Goal: Task Accomplishment & Management: Manage account settings

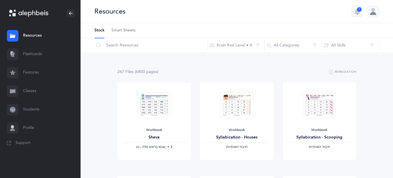
click at [374, 12] on div at bounding box center [374, 12] width 12 height 12
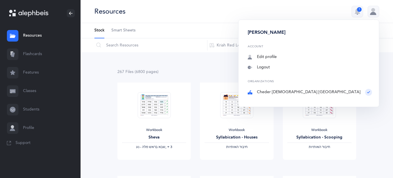
click at [343, 8] on div "Resources 1 Odelia Bronstein Account Edit profile Notifications 1 Logout Organi…" at bounding box center [237, 11] width 313 height 23
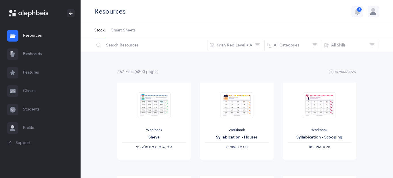
click at [34, 108] on link "Students" at bounding box center [40, 109] width 81 height 18
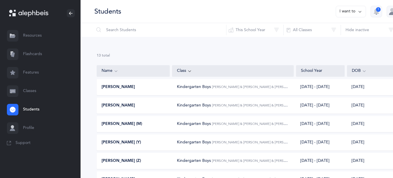
click at [31, 90] on link "Classes" at bounding box center [40, 91] width 81 height 18
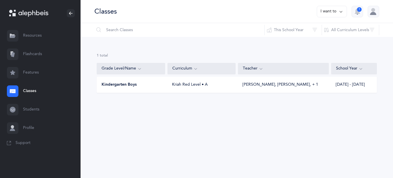
click at [109, 84] on span "Kindergarten Boys" at bounding box center [119, 85] width 35 height 6
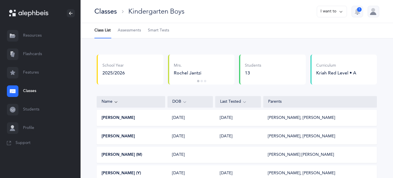
click at [162, 31] on span "Smart Tests" at bounding box center [158, 31] width 21 height 6
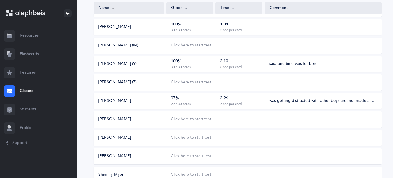
scroll to position [97, 3]
click at [79, 52] on div "Choose Test Letters Sep 3, 2025 Performance Percentile Performance Flagging Mod…" at bounding box center [237, 102] width 321 height 321
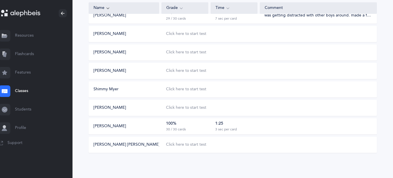
scroll to position [181, 10]
click at [189, 143] on div "Click here to start test" at bounding box center [186, 144] width 40 height 6
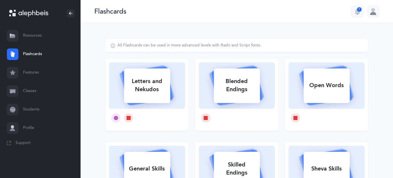
click at [160, 85] on div "Letters and Nekudos" at bounding box center [147, 85] width 46 height 23
select select
select select "single"
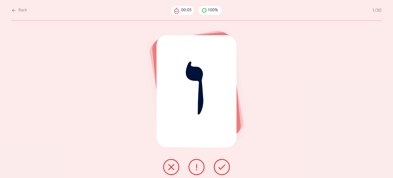
click at [16, 11] on button "Back" at bounding box center [20, 10] width 16 height 6
select select "10"
select select "single"
click at [14, 9] on icon at bounding box center [14, 10] width 5 height 6
select select "10"
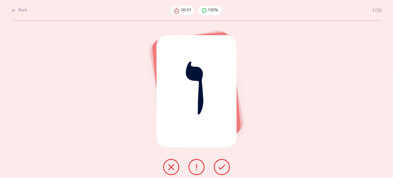
select select "single"
click at [14, 9] on icon at bounding box center [14, 10] width 5 height 6
click at [14, 9] on div at bounding box center [28, 13] width 39 height 8
select select "10"
select select "single"
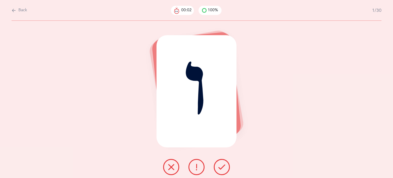
click at [13, 10] on icon at bounding box center [14, 10] width 5 height 6
select select "10"
select select "single"
click at [13, 10] on icon at bounding box center [14, 10] width 5 height 6
select select "10"
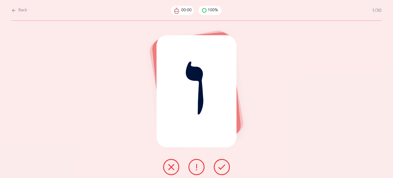
select select "single"
click at [13, 10] on icon at bounding box center [14, 10] width 5 height 6
select select "10"
select select "single"
click at [219, 166] on icon at bounding box center [222, 166] width 7 height 7
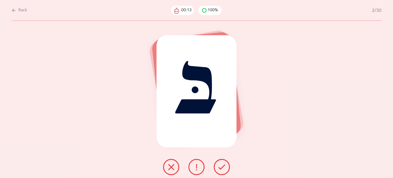
click at [219, 166] on icon at bounding box center [222, 166] width 7 height 7
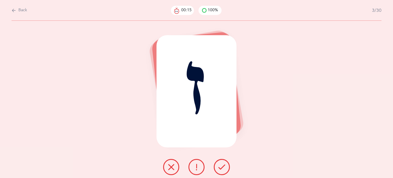
click at [219, 166] on icon at bounding box center [222, 166] width 7 height 7
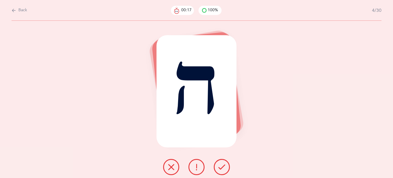
click at [219, 166] on icon at bounding box center [222, 166] width 7 height 7
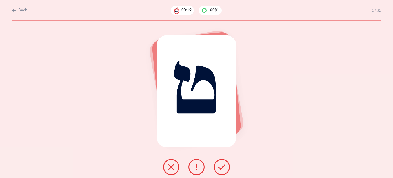
click at [219, 166] on icon at bounding box center [222, 166] width 7 height 7
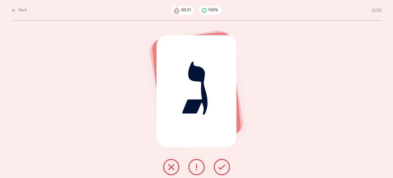
click at [219, 166] on icon at bounding box center [222, 166] width 7 height 7
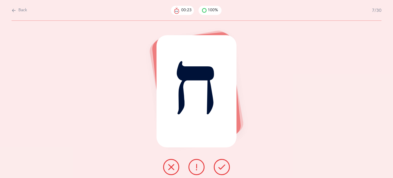
click at [219, 166] on icon at bounding box center [222, 166] width 7 height 7
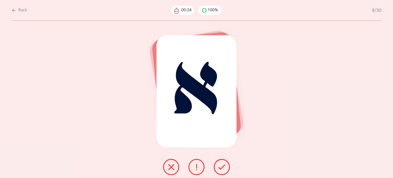
click at [219, 166] on icon at bounding box center [222, 166] width 7 height 7
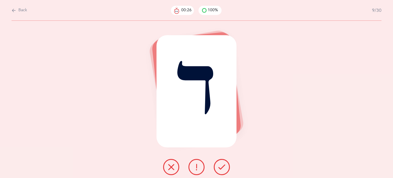
click at [219, 166] on icon at bounding box center [222, 166] width 7 height 7
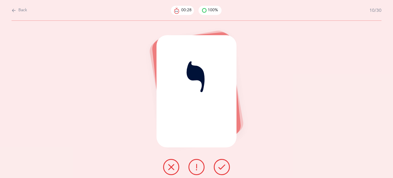
click at [219, 166] on icon at bounding box center [222, 166] width 7 height 7
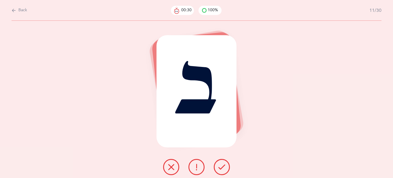
click at [219, 166] on icon at bounding box center [222, 166] width 7 height 7
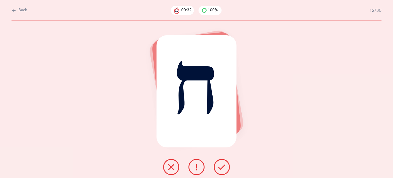
click at [219, 166] on icon at bounding box center [222, 166] width 7 height 7
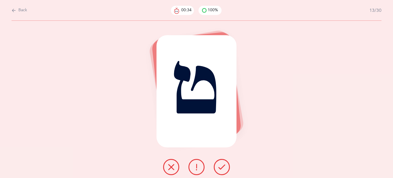
click at [219, 166] on icon at bounding box center [222, 166] width 7 height 7
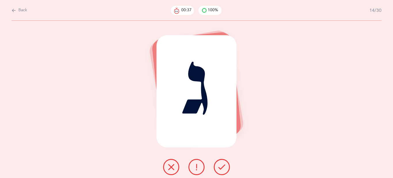
click at [219, 166] on icon at bounding box center [222, 166] width 7 height 7
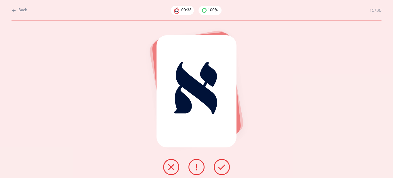
click at [219, 166] on icon at bounding box center [222, 166] width 7 height 7
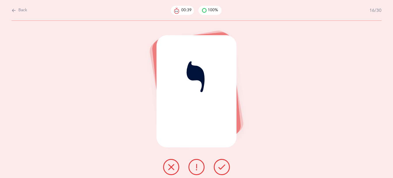
click at [219, 166] on icon at bounding box center [222, 166] width 7 height 7
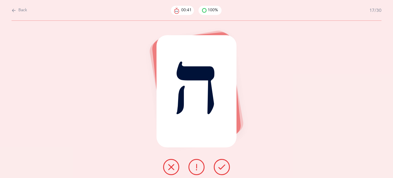
click at [219, 166] on icon at bounding box center [222, 166] width 7 height 7
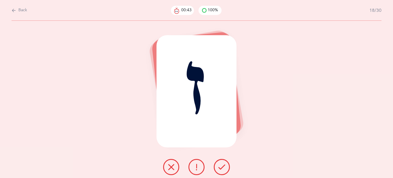
click at [219, 166] on icon at bounding box center [222, 166] width 7 height 7
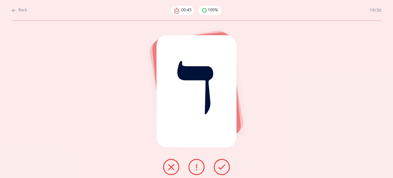
click at [219, 166] on icon at bounding box center [222, 166] width 7 height 7
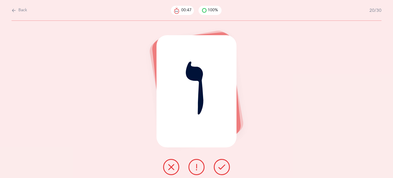
click at [219, 166] on icon at bounding box center [222, 166] width 7 height 7
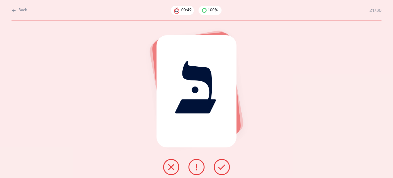
click at [219, 166] on icon at bounding box center [222, 166] width 7 height 7
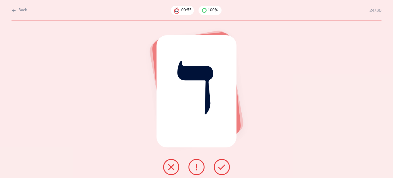
click at [219, 166] on icon at bounding box center [222, 166] width 7 height 7
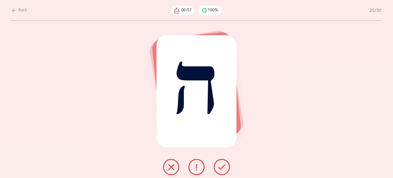
click at [219, 166] on icon at bounding box center [222, 166] width 7 height 7
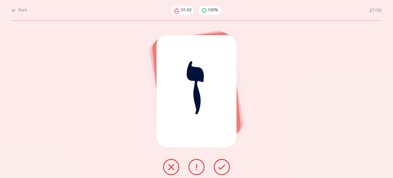
click at [219, 166] on icon at bounding box center [222, 166] width 7 height 7
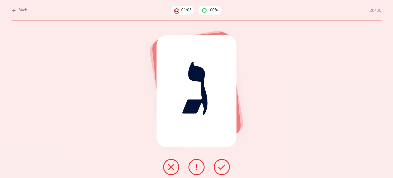
click at [219, 166] on icon at bounding box center [222, 166] width 7 height 7
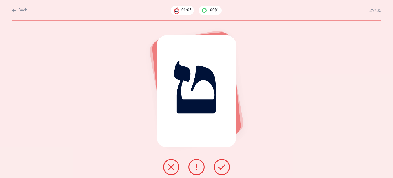
click at [219, 166] on icon at bounding box center [222, 166] width 7 height 7
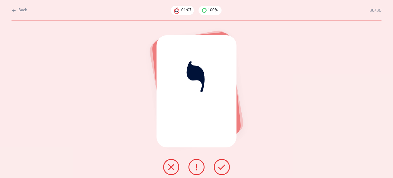
click at [219, 166] on icon at bounding box center [222, 166] width 7 height 7
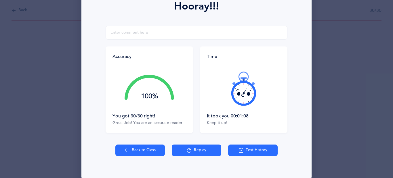
scroll to position [96, 0]
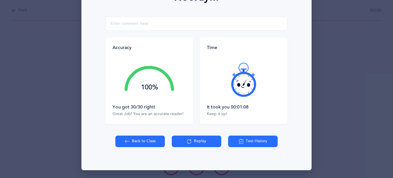
click at [144, 145] on button "Back to Class" at bounding box center [140, 141] width 50 height 12
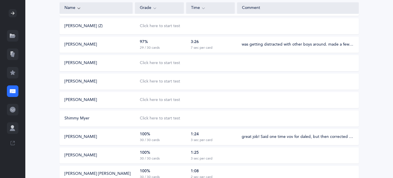
scroll to position [152, 0]
click at [157, 119] on div "Click here to start test" at bounding box center [160, 118] width 40 height 6
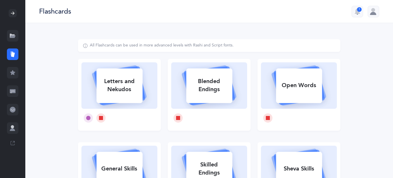
click at [130, 90] on div "Letters and Nekudos" at bounding box center [119, 85] width 46 height 23
select select
select select "single"
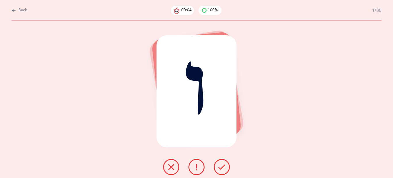
click at [224, 166] on icon at bounding box center [222, 166] width 7 height 7
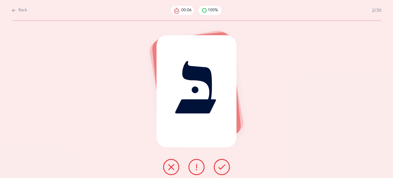
click at [224, 166] on icon at bounding box center [222, 166] width 7 height 7
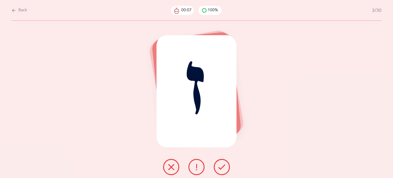
click at [224, 166] on icon at bounding box center [222, 166] width 7 height 7
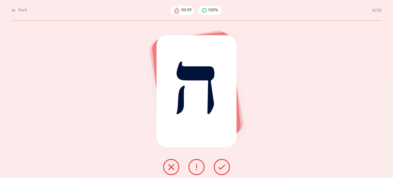
click at [224, 166] on icon at bounding box center [222, 166] width 7 height 7
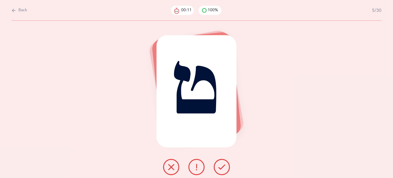
click at [224, 166] on icon at bounding box center [222, 166] width 7 height 7
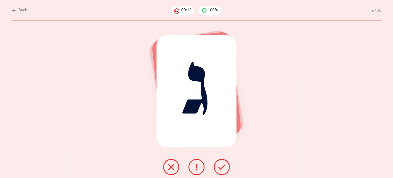
click at [224, 166] on icon at bounding box center [222, 166] width 7 height 7
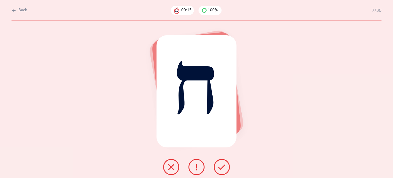
click at [224, 166] on icon at bounding box center [222, 166] width 7 height 7
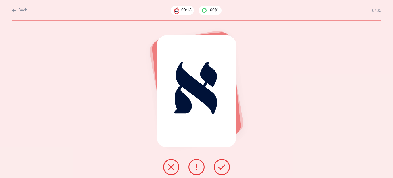
click at [224, 166] on icon at bounding box center [222, 166] width 7 height 7
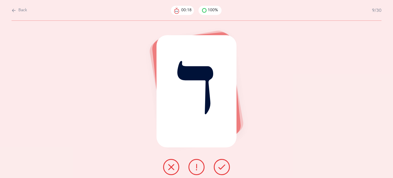
click at [224, 166] on icon at bounding box center [222, 166] width 7 height 7
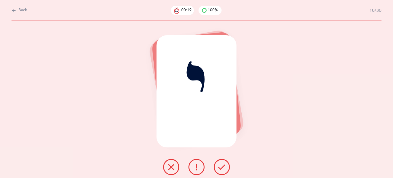
click at [224, 166] on icon at bounding box center [222, 166] width 7 height 7
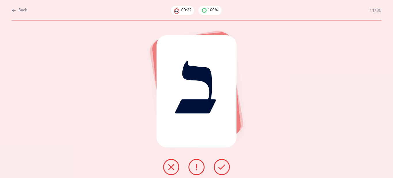
click at [224, 166] on icon at bounding box center [222, 166] width 7 height 7
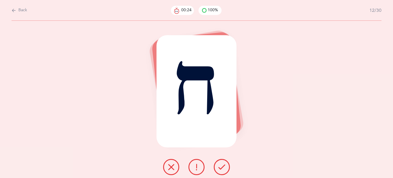
click at [224, 166] on icon at bounding box center [222, 166] width 7 height 7
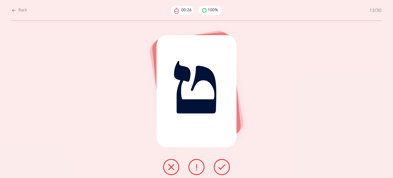
click at [224, 166] on icon at bounding box center [222, 166] width 7 height 7
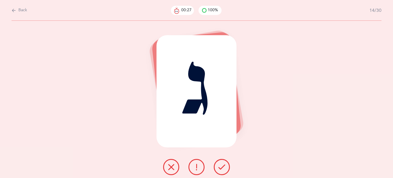
click at [224, 166] on icon at bounding box center [222, 166] width 7 height 7
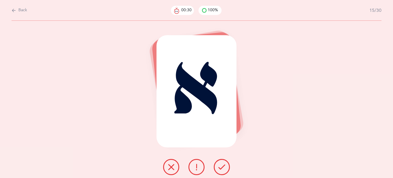
click at [224, 166] on icon at bounding box center [222, 166] width 7 height 7
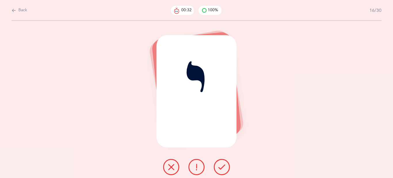
click at [224, 166] on icon at bounding box center [222, 166] width 7 height 7
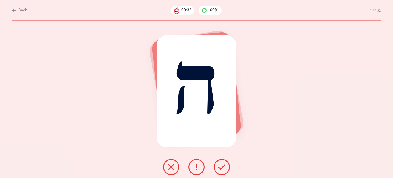
click at [224, 166] on icon at bounding box center [222, 166] width 7 height 7
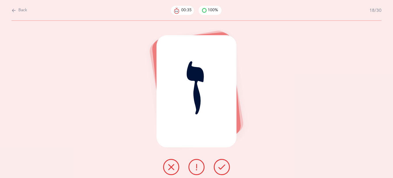
click at [224, 166] on icon at bounding box center [222, 166] width 7 height 7
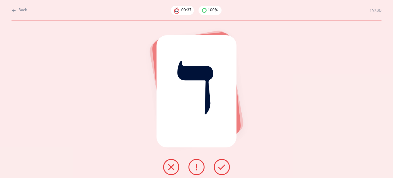
click at [224, 166] on icon at bounding box center [222, 166] width 7 height 7
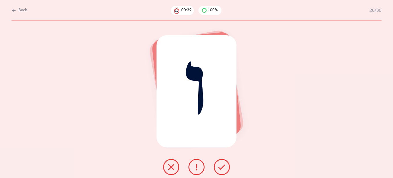
click at [224, 166] on icon at bounding box center [222, 166] width 7 height 7
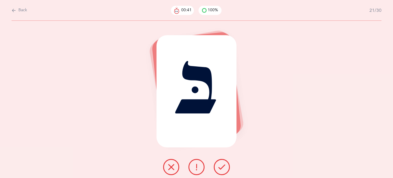
click at [224, 166] on icon at bounding box center [222, 166] width 7 height 7
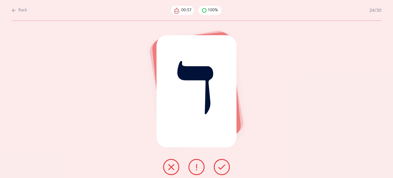
click at [224, 166] on icon at bounding box center [222, 166] width 7 height 7
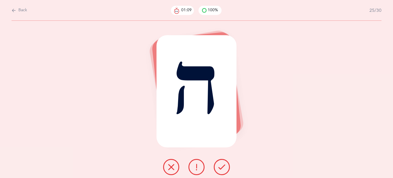
click at [217, 164] on button at bounding box center [222, 167] width 16 height 16
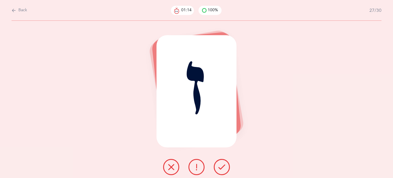
click at [217, 164] on button at bounding box center [222, 167] width 16 height 16
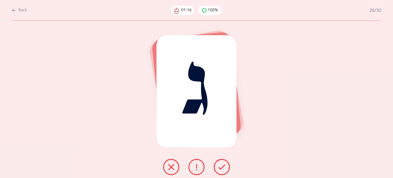
click at [217, 164] on button at bounding box center [222, 167] width 16 height 16
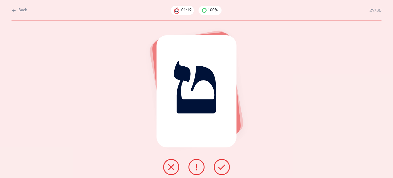
click at [217, 164] on button at bounding box center [222, 167] width 16 height 16
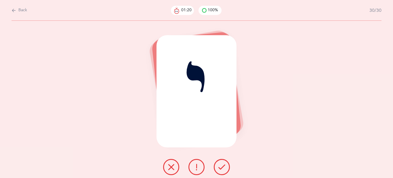
click at [217, 164] on button at bounding box center [222, 167] width 16 height 16
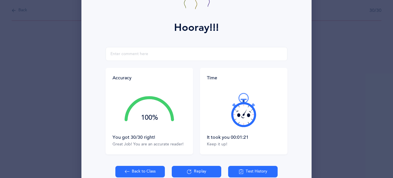
scroll to position [96, 0]
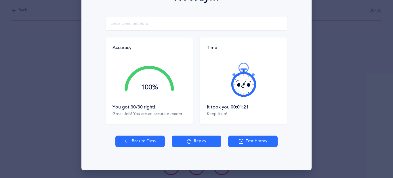
click at [146, 137] on button "Back to Class" at bounding box center [140, 141] width 50 height 12
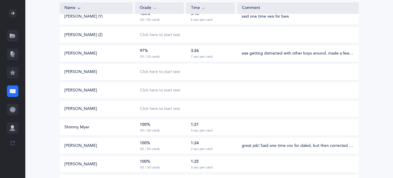
scroll to position [139, 0]
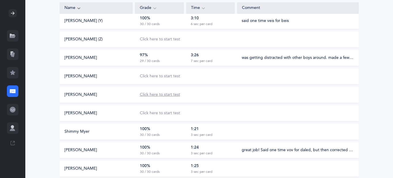
click at [142, 95] on div "Click here to start test" at bounding box center [160, 95] width 40 height 6
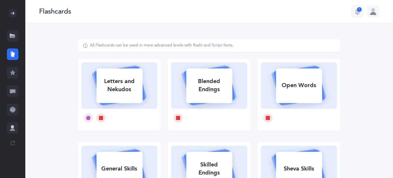
click at [134, 78] on div "Letters and Nekudos" at bounding box center [119, 85] width 46 height 23
select select
select select "single"
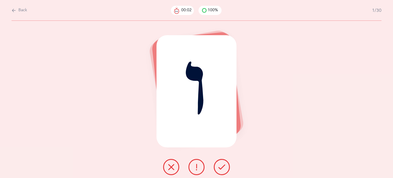
click at [225, 169] on icon at bounding box center [222, 166] width 7 height 7
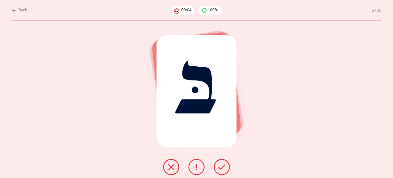
click at [225, 169] on icon at bounding box center [222, 166] width 7 height 7
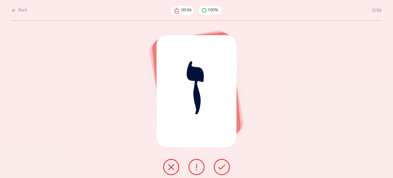
click at [225, 169] on icon at bounding box center [222, 166] width 7 height 7
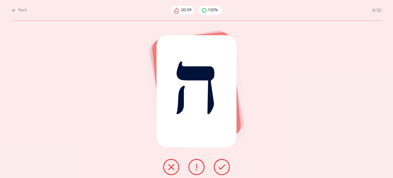
click at [225, 169] on icon at bounding box center [222, 166] width 7 height 7
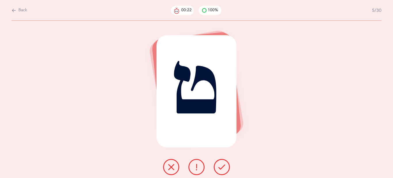
click at [225, 170] on icon at bounding box center [222, 166] width 7 height 7
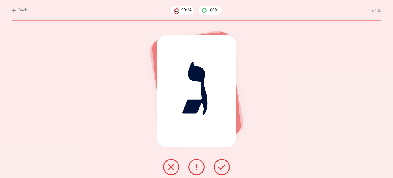
click at [225, 170] on icon at bounding box center [222, 166] width 7 height 7
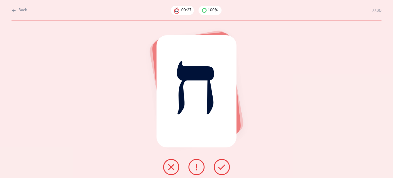
click at [225, 170] on icon at bounding box center [222, 166] width 7 height 7
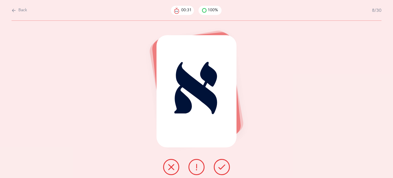
click at [225, 170] on icon at bounding box center [222, 166] width 7 height 7
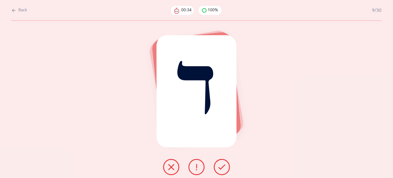
click at [225, 170] on icon at bounding box center [222, 166] width 7 height 7
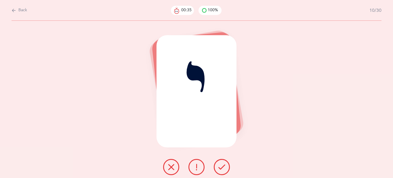
click at [225, 170] on icon at bounding box center [222, 166] width 7 height 7
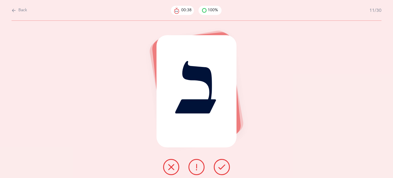
click at [225, 170] on icon at bounding box center [222, 166] width 7 height 7
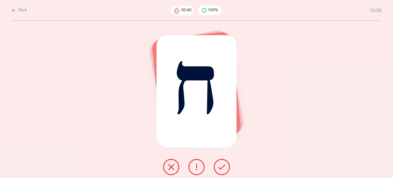
click at [225, 170] on icon at bounding box center [222, 166] width 7 height 7
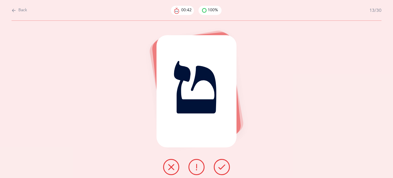
click at [225, 170] on icon at bounding box center [222, 166] width 7 height 7
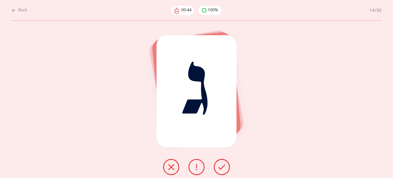
click at [225, 170] on icon at bounding box center [222, 166] width 7 height 7
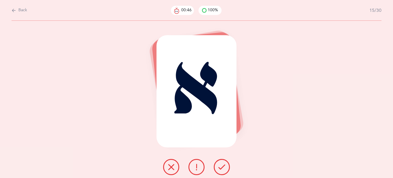
click at [225, 170] on icon at bounding box center [222, 166] width 7 height 7
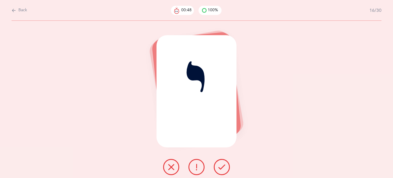
click at [225, 170] on icon at bounding box center [222, 166] width 7 height 7
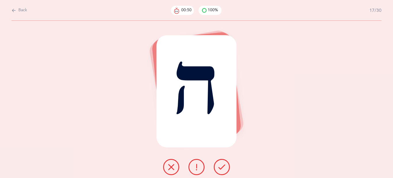
click at [225, 170] on icon at bounding box center [222, 166] width 7 height 7
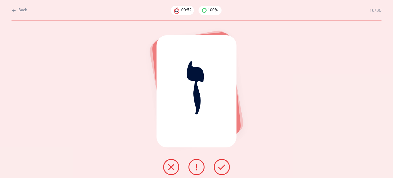
click at [225, 170] on icon at bounding box center [222, 166] width 7 height 7
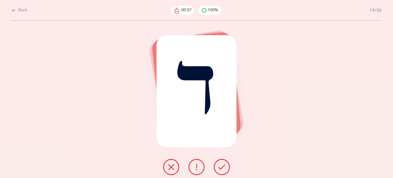
click at [225, 170] on icon at bounding box center [222, 166] width 7 height 7
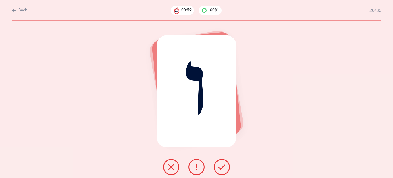
click at [225, 170] on icon at bounding box center [222, 166] width 7 height 7
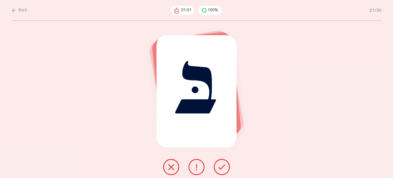
click at [225, 170] on icon at bounding box center [222, 166] width 7 height 7
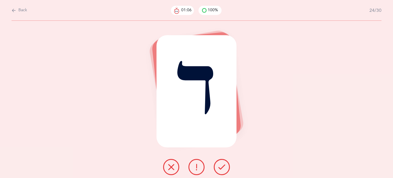
click at [225, 170] on icon at bounding box center [222, 166] width 7 height 7
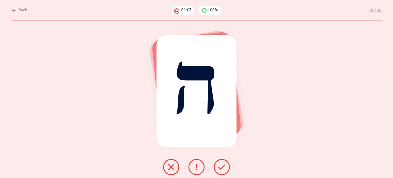
click at [225, 170] on icon at bounding box center [222, 166] width 7 height 7
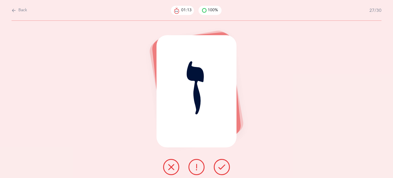
click at [225, 170] on icon at bounding box center [222, 166] width 7 height 7
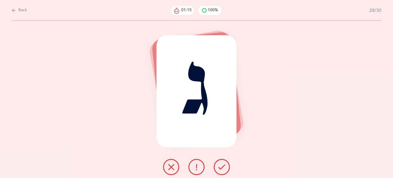
click at [225, 170] on icon at bounding box center [222, 166] width 7 height 7
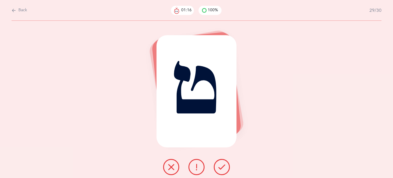
click at [225, 170] on icon at bounding box center [222, 166] width 7 height 7
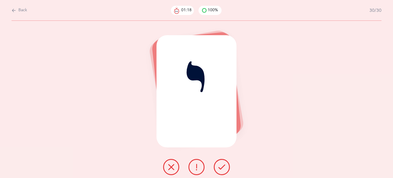
click at [225, 170] on icon at bounding box center [222, 166] width 7 height 7
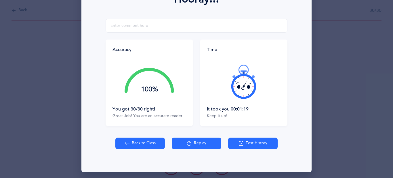
scroll to position [96, 0]
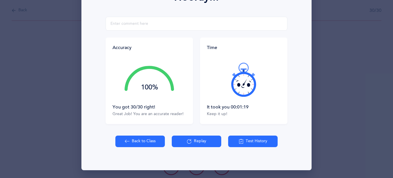
click at [149, 138] on button "Back to Class" at bounding box center [140, 141] width 50 height 12
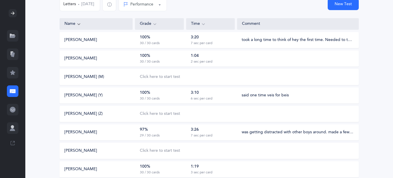
scroll to position [65, 0]
click at [175, 115] on div "Click here to start test" at bounding box center [160, 114] width 40 height 6
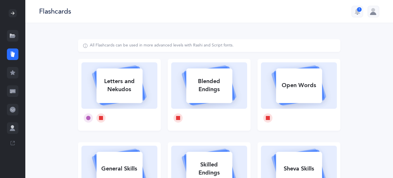
click at [134, 92] on div "Letters and Nekudos" at bounding box center [119, 85] width 46 height 23
select select
select select "single"
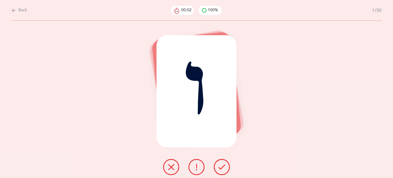
click at [218, 165] on button at bounding box center [222, 167] width 16 height 16
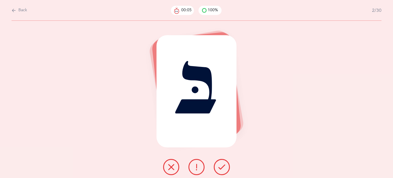
click at [218, 165] on button at bounding box center [222, 167] width 16 height 16
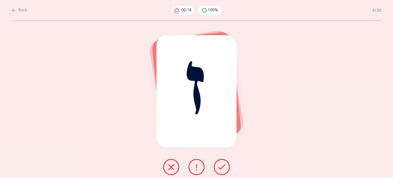
click at [172, 168] on icon at bounding box center [171, 166] width 7 height 7
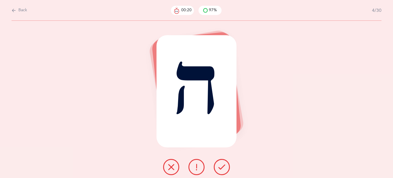
click at [225, 169] on button at bounding box center [222, 167] width 16 height 16
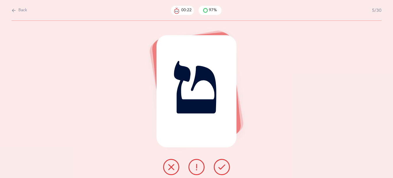
click at [225, 169] on button at bounding box center [222, 167] width 16 height 16
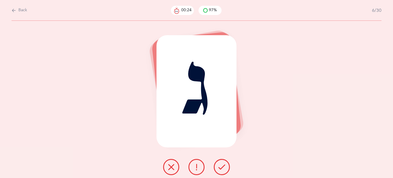
click at [225, 169] on button at bounding box center [222, 167] width 16 height 16
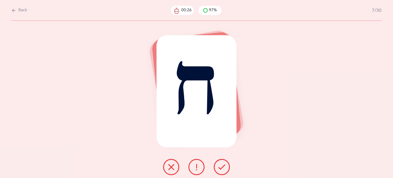
click at [225, 169] on button at bounding box center [222, 167] width 16 height 16
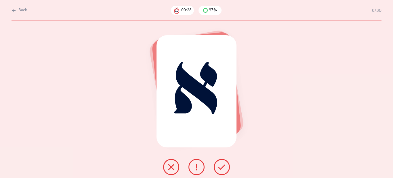
click at [225, 169] on button at bounding box center [222, 167] width 16 height 16
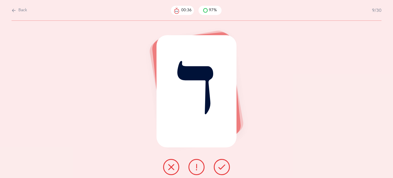
click at [174, 165] on icon at bounding box center [171, 166] width 7 height 7
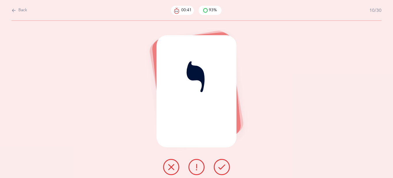
click at [228, 169] on button at bounding box center [222, 167] width 16 height 16
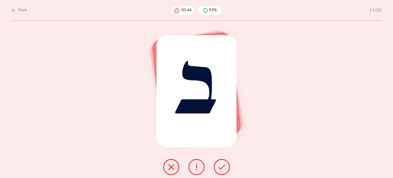
click at [228, 169] on button at bounding box center [222, 167] width 16 height 16
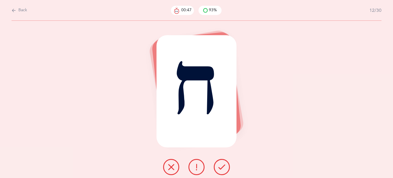
click at [228, 169] on button at bounding box center [222, 167] width 16 height 16
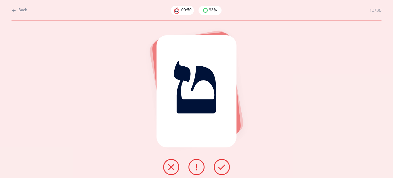
click at [229, 169] on button at bounding box center [222, 167] width 16 height 16
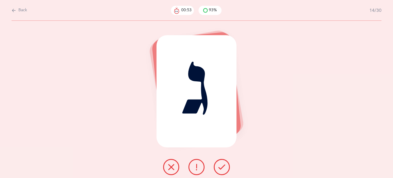
click at [225, 168] on icon at bounding box center [222, 166] width 7 height 7
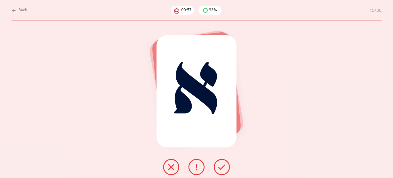
click at [174, 164] on icon at bounding box center [171, 166] width 7 height 7
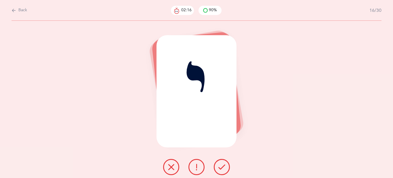
click at [226, 167] on button at bounding box center [222, 167] width 16 height 16
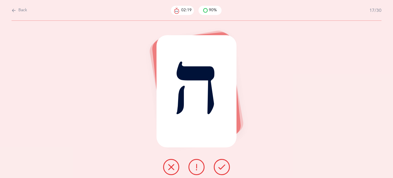
click at [226, 167] on button at bounding box center [222, 167] width 16 height 16
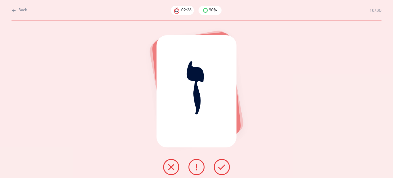
click at [166, 168] on button at bounding box center [171, 167] width 16 height 16
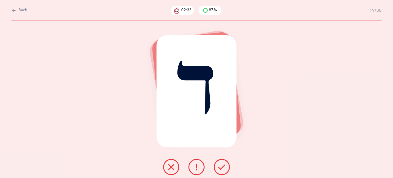
click at [219, 167] on icon at bounding box center [222, 166] width 7 height 7
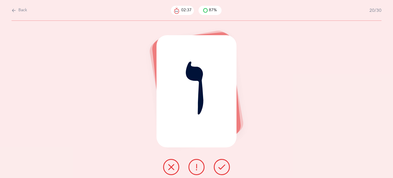
click at [219, 167] on icon at bounding box center [222, 166] width 7 height 7
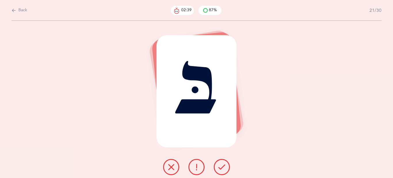
click at [219, 167] on icon at bounding box center [222, 166] width 7 height 7
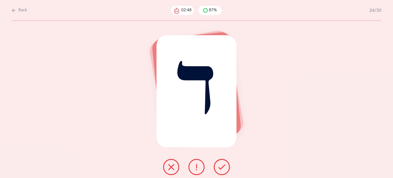
click at [219, 167] on icon at bounding box center [222, 166] width 7 height 7
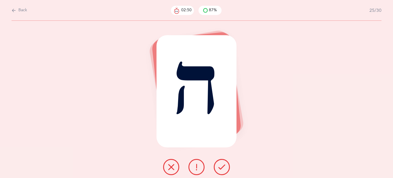
click at [219, 167] on icon at bounding box center [222, 166] width 7 height 7
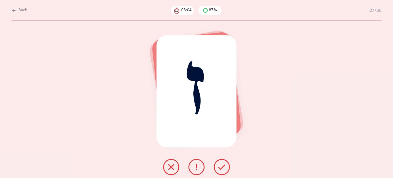
click at [198, 170] on button at bounding box center [197, 167] width 16 height 16
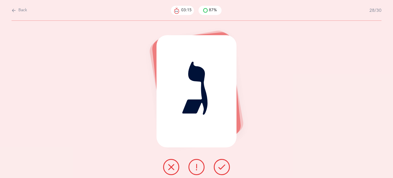
click at [220, 164] on icon at bounding box center [222, 166] width 7 height 7
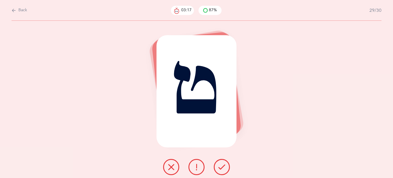
click at [220, 164] on icon at bounding box center [222, 166] width 7 height 7
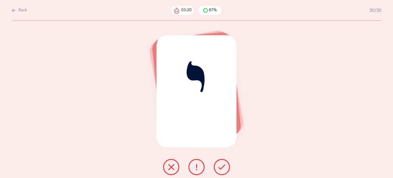
click at [220, 164] on icon at bounding box center [222, 166] width 7 height 7
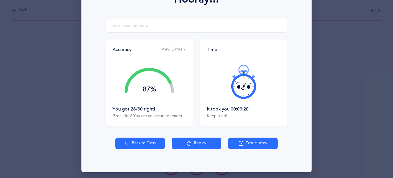
scroll to position [95, 0]
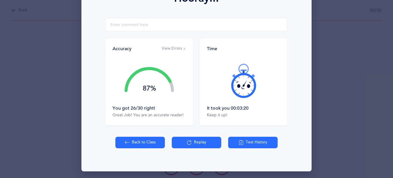
click at [154, 145] on button "Back to Class" at bounding box center [140, 142] width 50 height 12
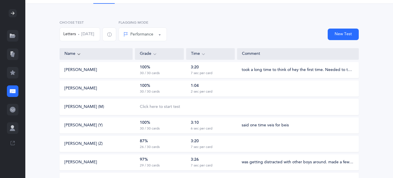
scroll to position [35, 0]
click at [240, 142] on div "[PERSON_NAME] (Z) 87% 26 / 30 cards 3:20 7 sec per card" at bounding box center [209, 143] width 299 height 16
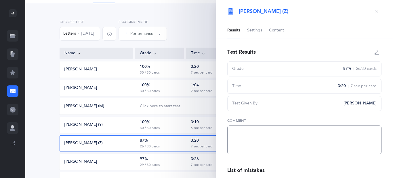
click at [235, 131] on textarea at bounding box center [304, 139] width 154 height 29
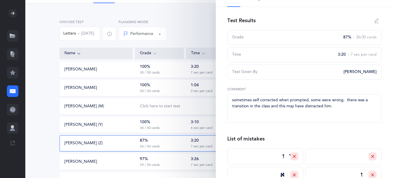
click at [22, 23] on div at bounding box center [12, 13] width 25 height 26
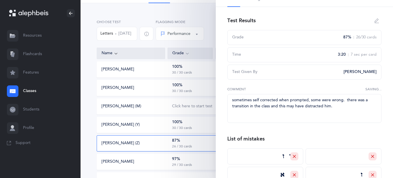
type textarea "sometimes self corrected when prompted, some were wrong. there was a transition…"
click at [71, 12] on icon at bounding box center [71, 13] width 5 height 5
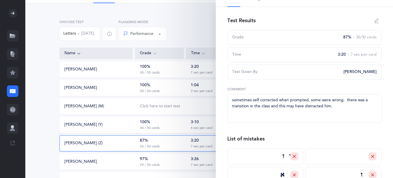
click at [193, 34] on div "New Test" at bounding box center [264, 32] width 192 height 26
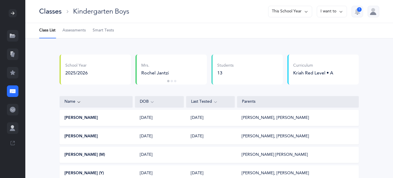
click at [373, 8] on div at bounding box center [374, 12] width 12 height 12
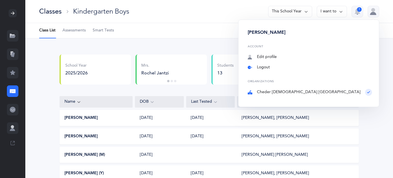
click at [310, 68] on link "Logout" at bounding box center [310, 67] width 124 height 6
